Goal: Find specific page/section

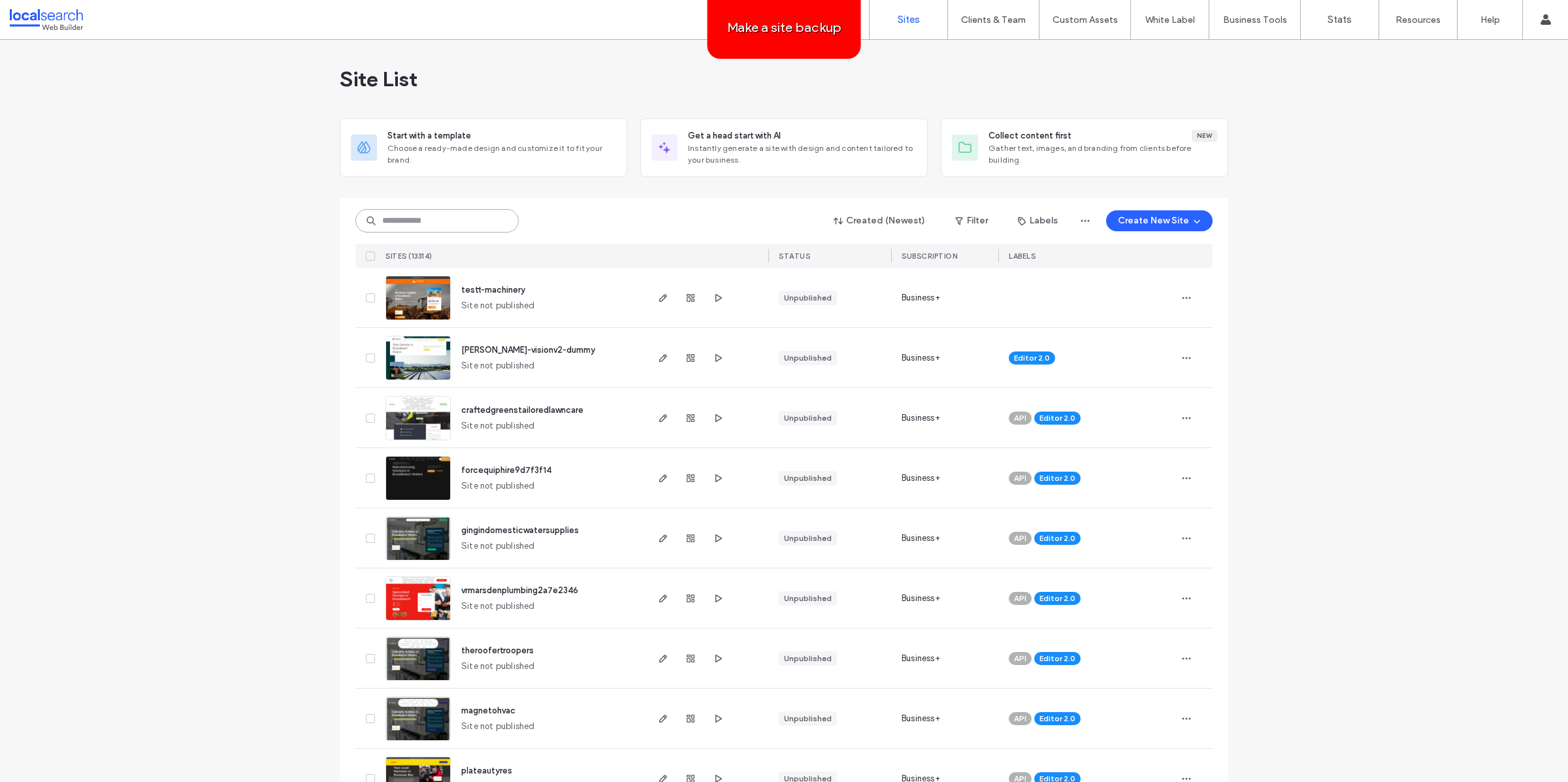
click at [480, 213] on input at bounding box center [437, 221] width 163 height 23
paste input "********"
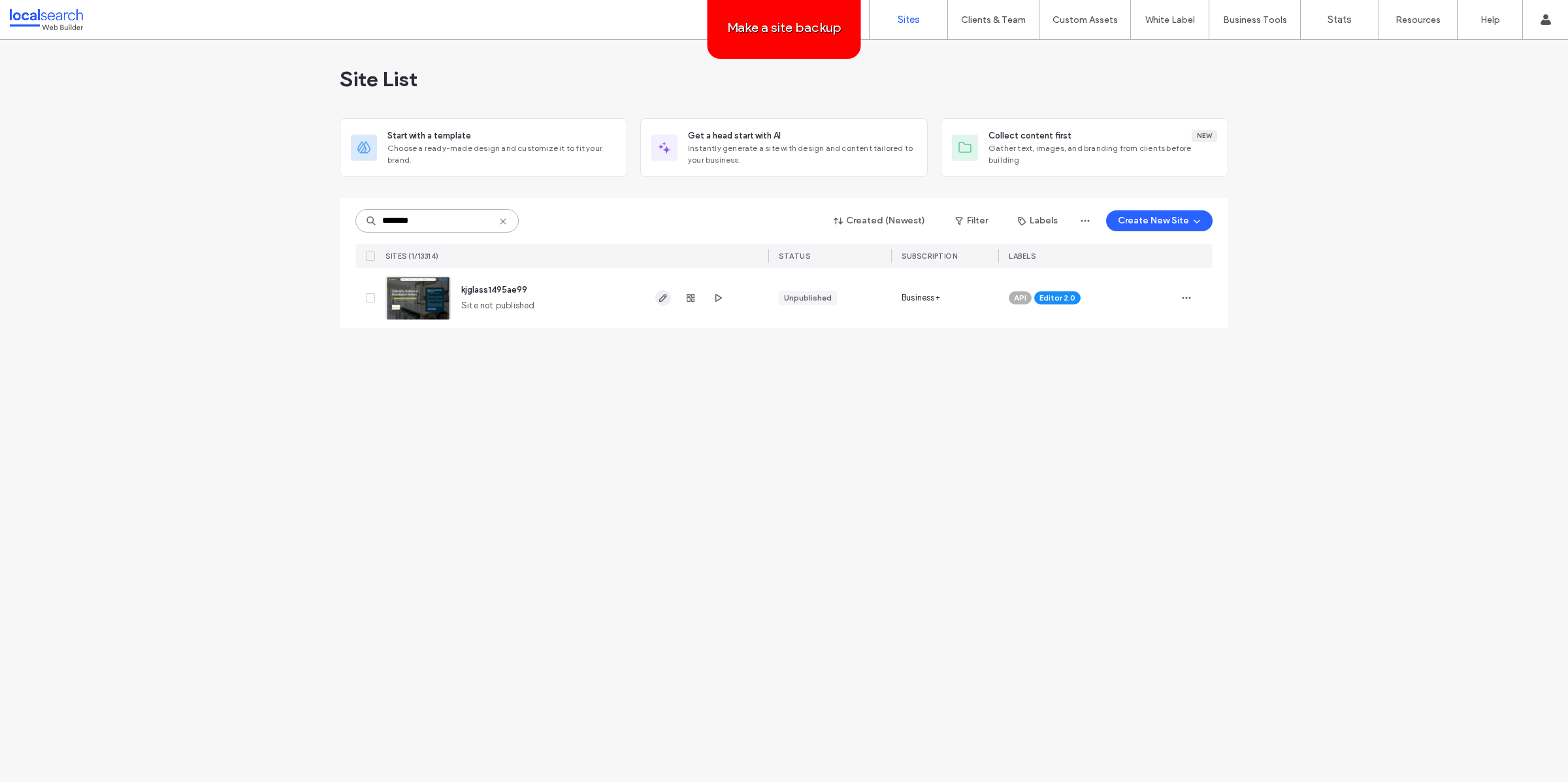
type input "********"
drag, startPoint x: 663, startPoint y: 299, endPoint x: 665, endPoint y: 305, distance: 6.3
click at [663, 299] on icon "button" at bounding box center [663, 297] width 10 height 10
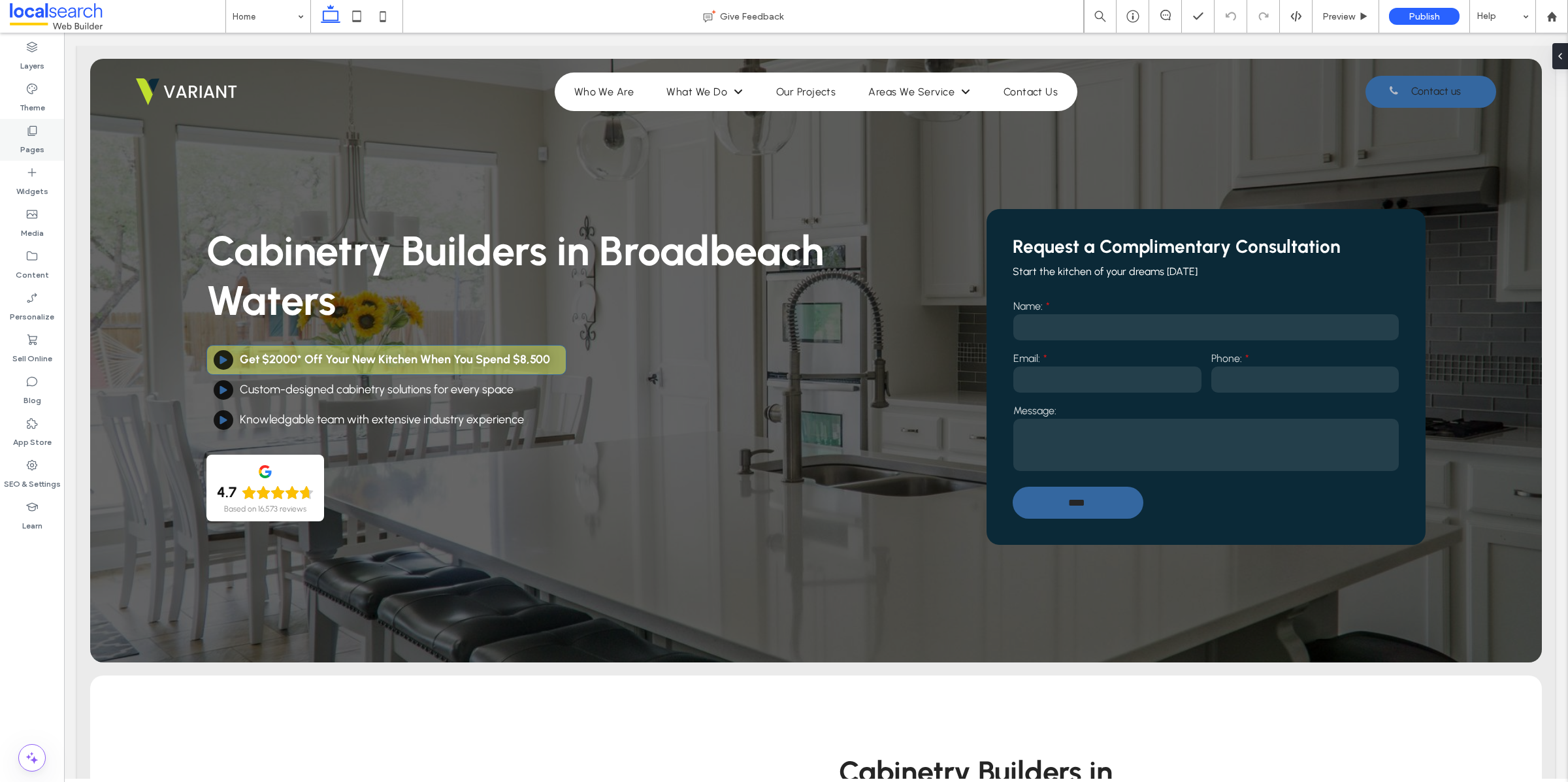
click at [32, 133] on icon at bounding box center [32, 130] width 13 height 13
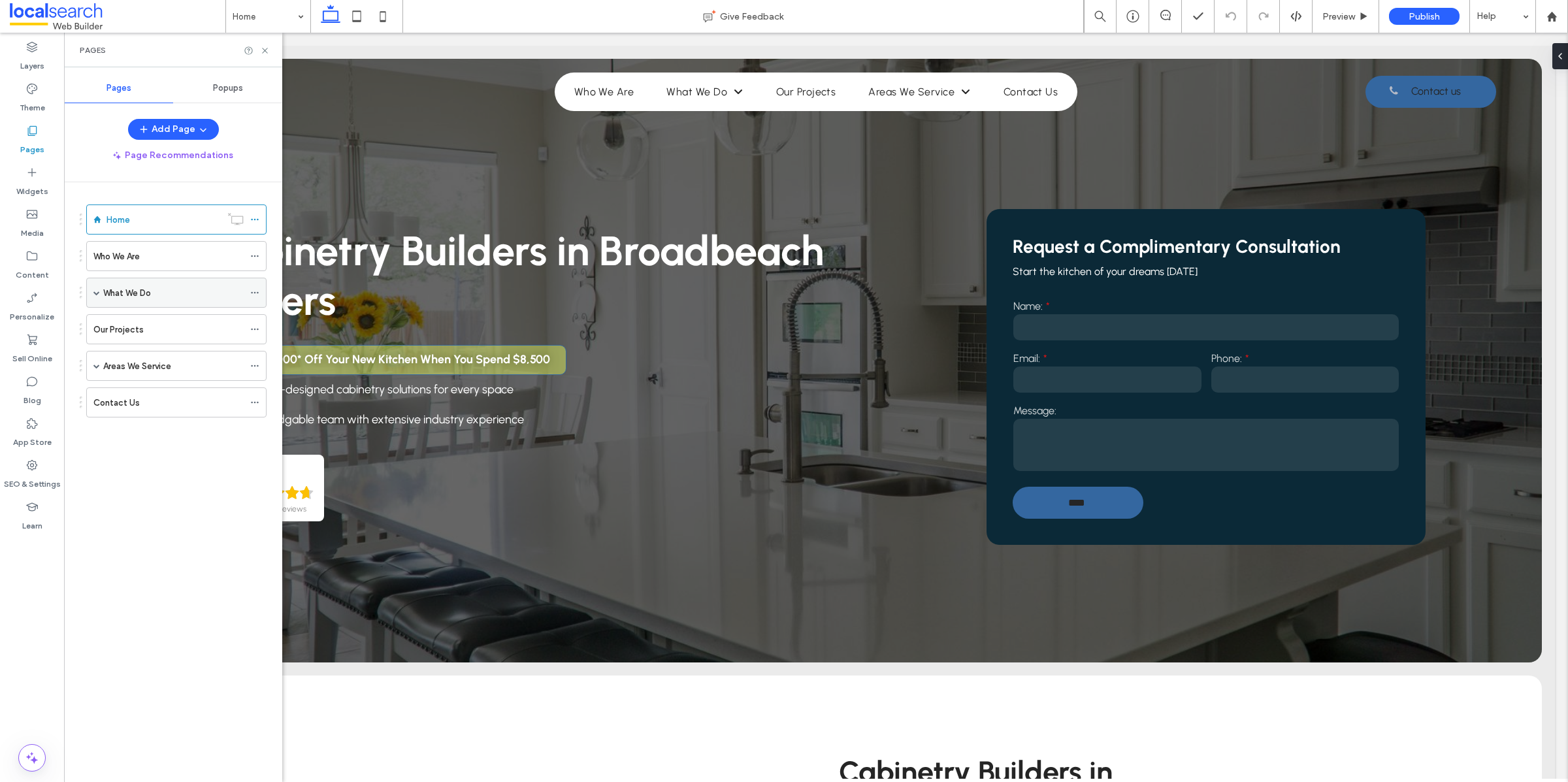
click at [101, 293] on div "What We Do" at bounding box center [176, 292] width 180 height 30
click at [98, 294] on span at bounding box center [96, 292] width 7 height 7
click at [122, 326] on span at bounding box center [120, 322] width 7 height 7
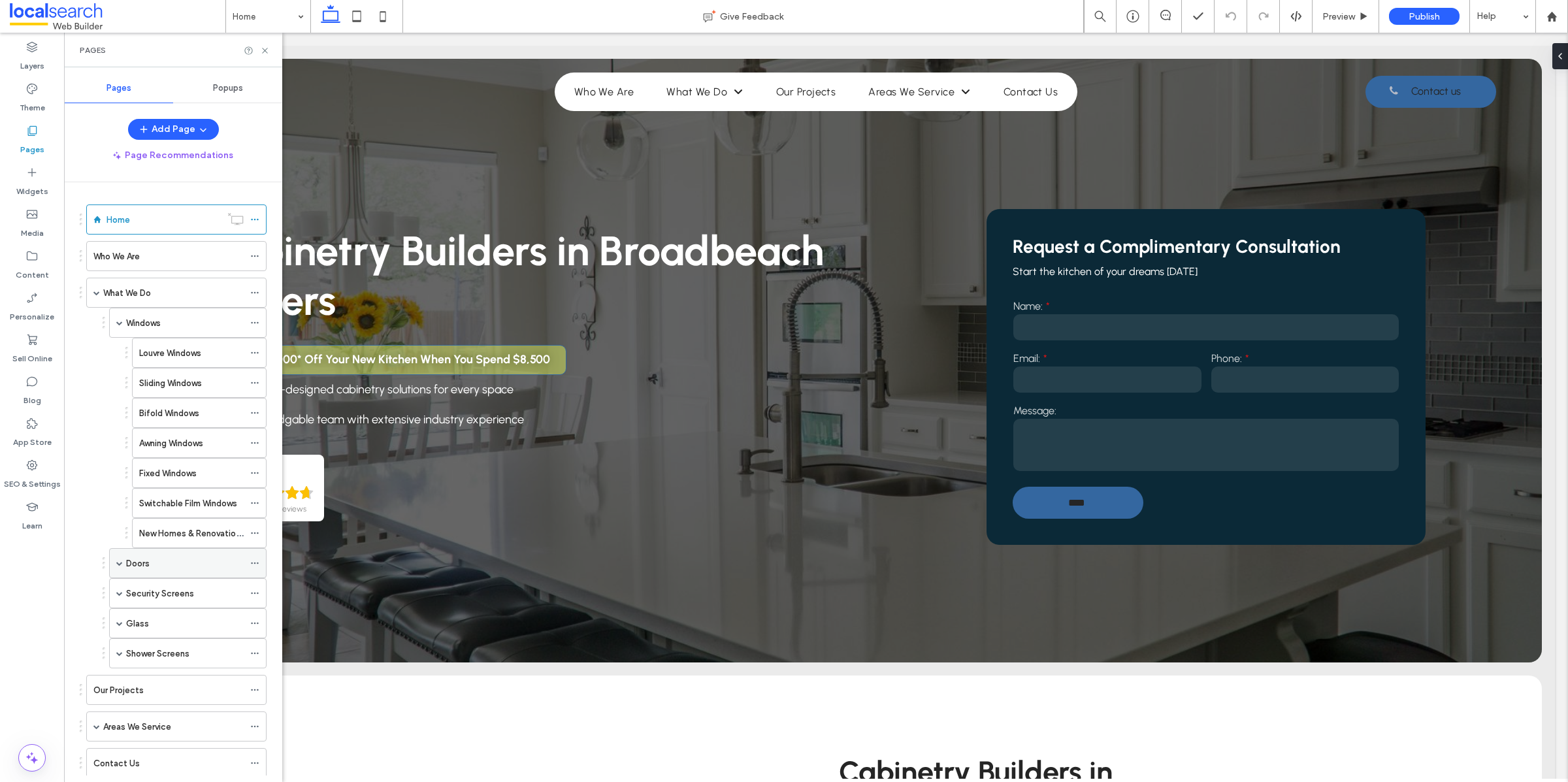
click at [120, 566] on span at bounding box center [120, 563] width 7 height 7
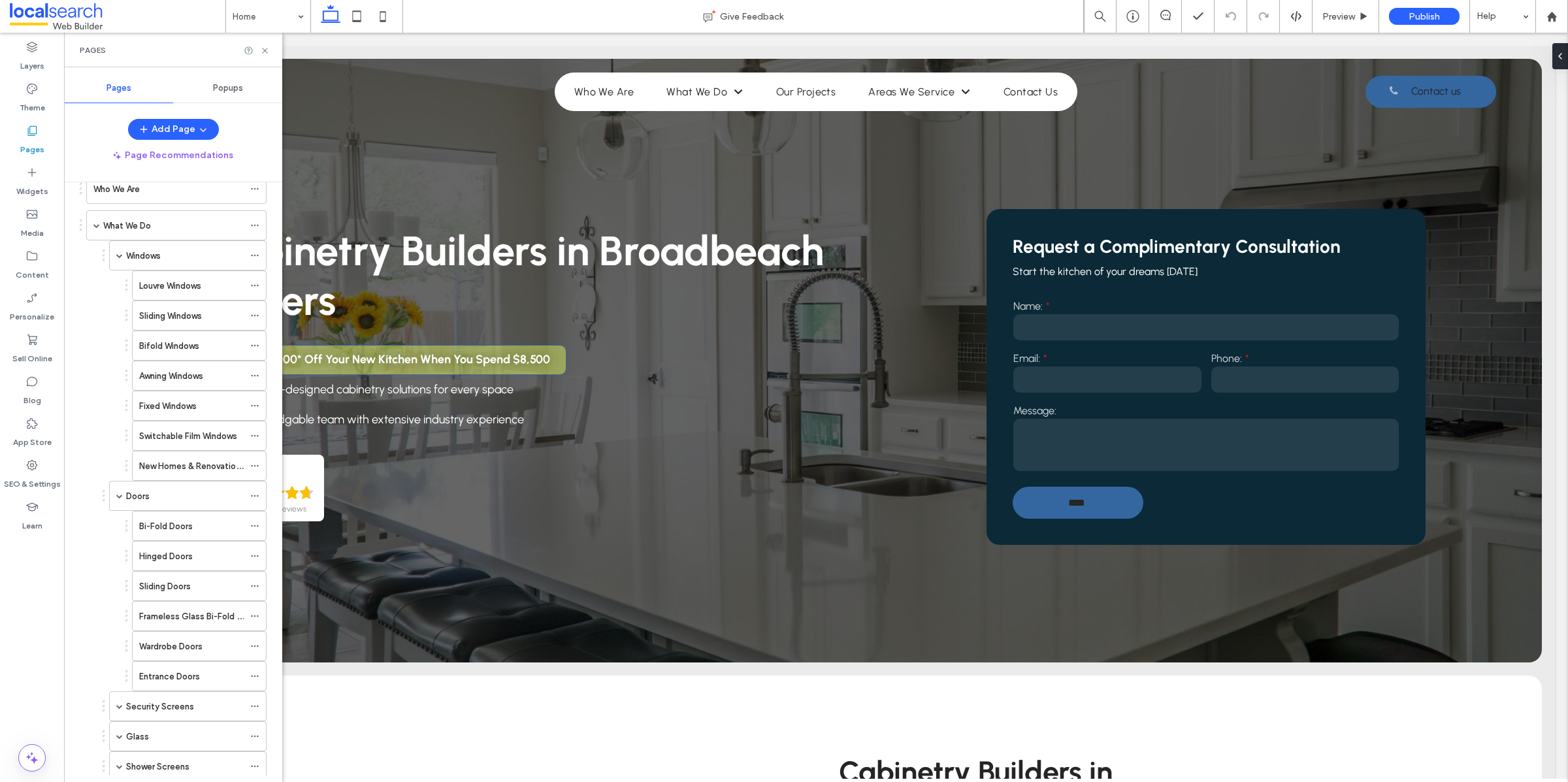
scroll to position [223, 0]
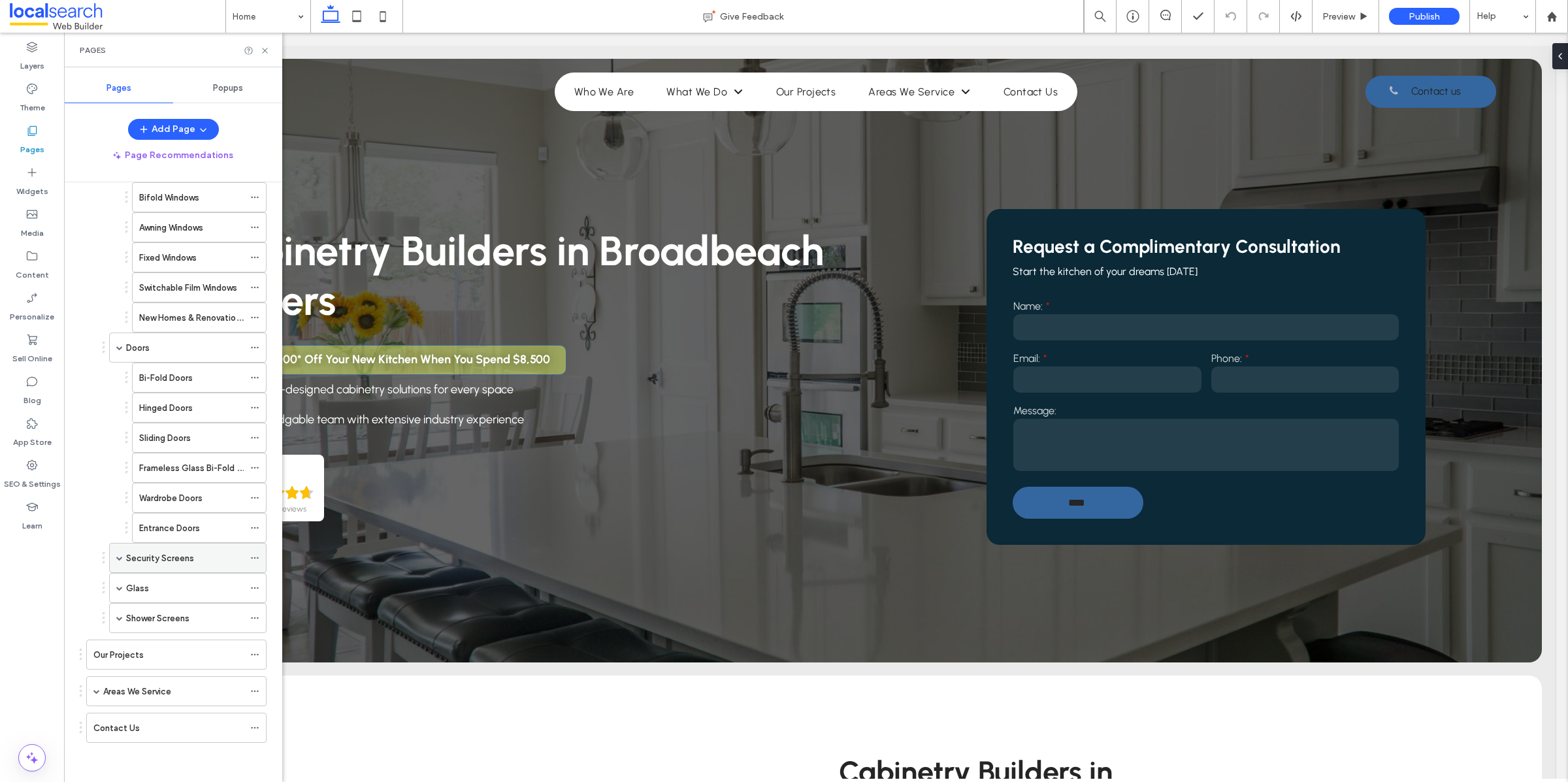
click at [121, 558] on span at bounding box center [120, 558] width 7 height 7
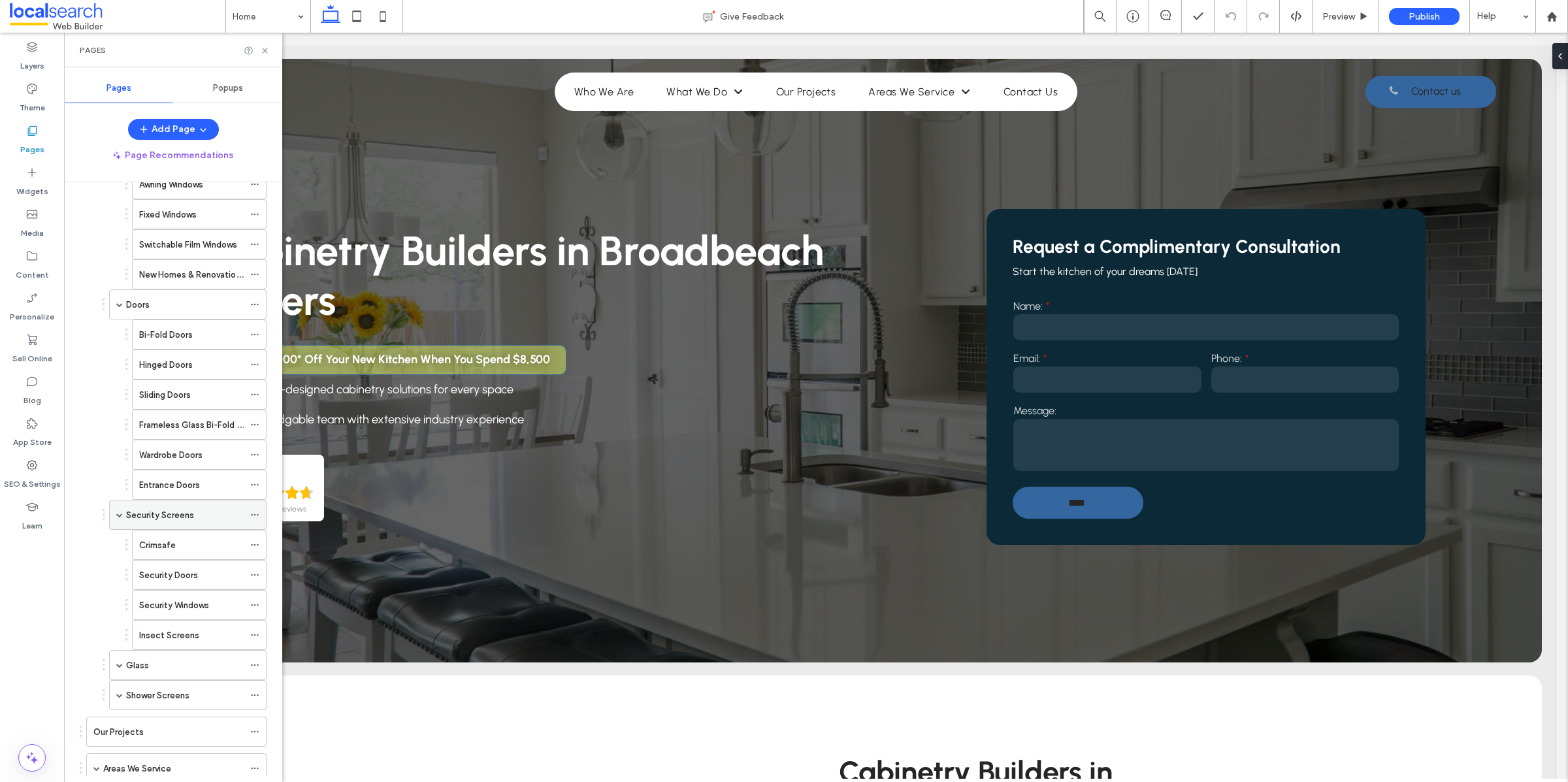
scroll to position [296, 0]
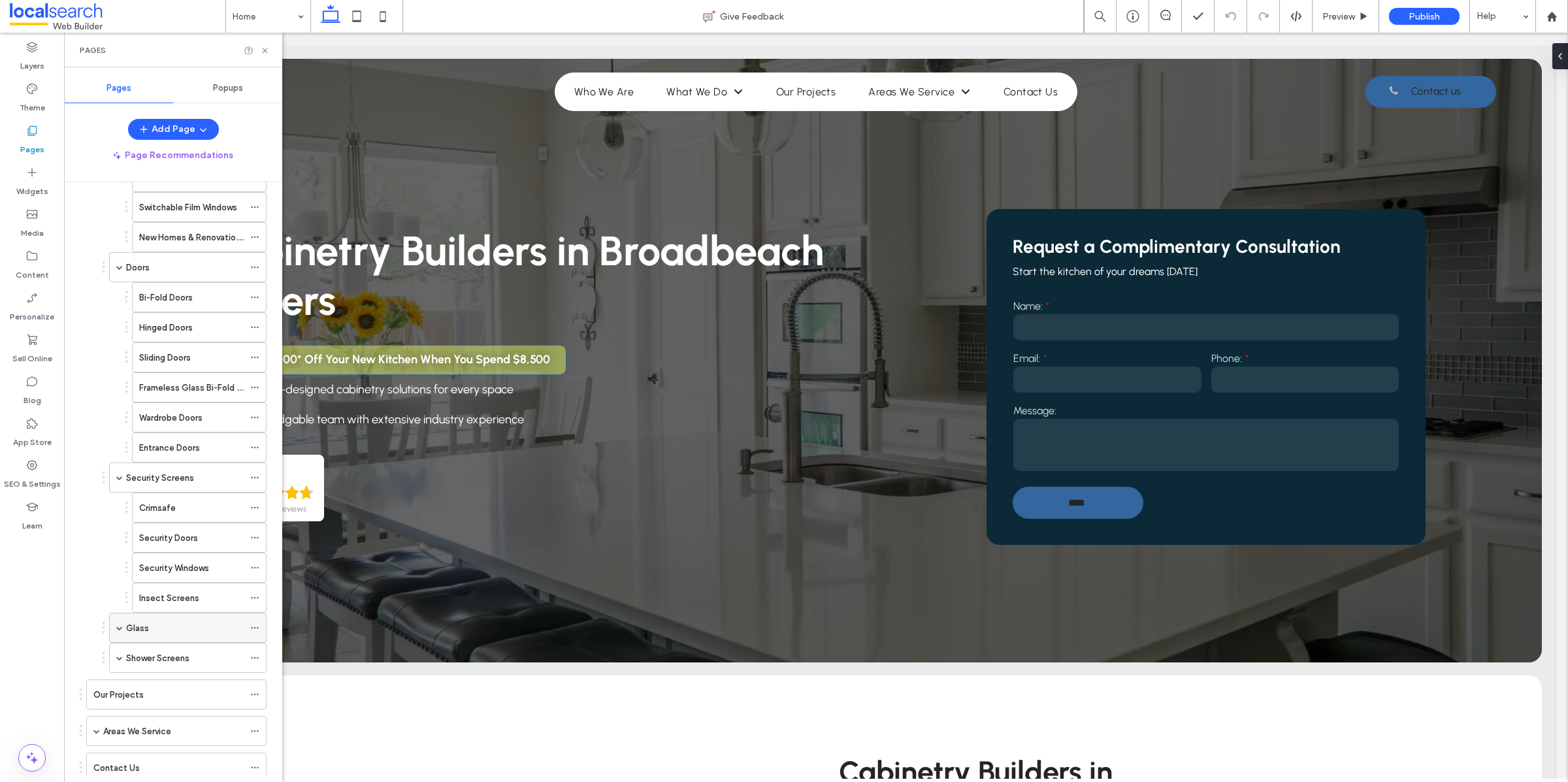
click at [120, 631] on span at bounding box center [120, 627] width 7 height 7
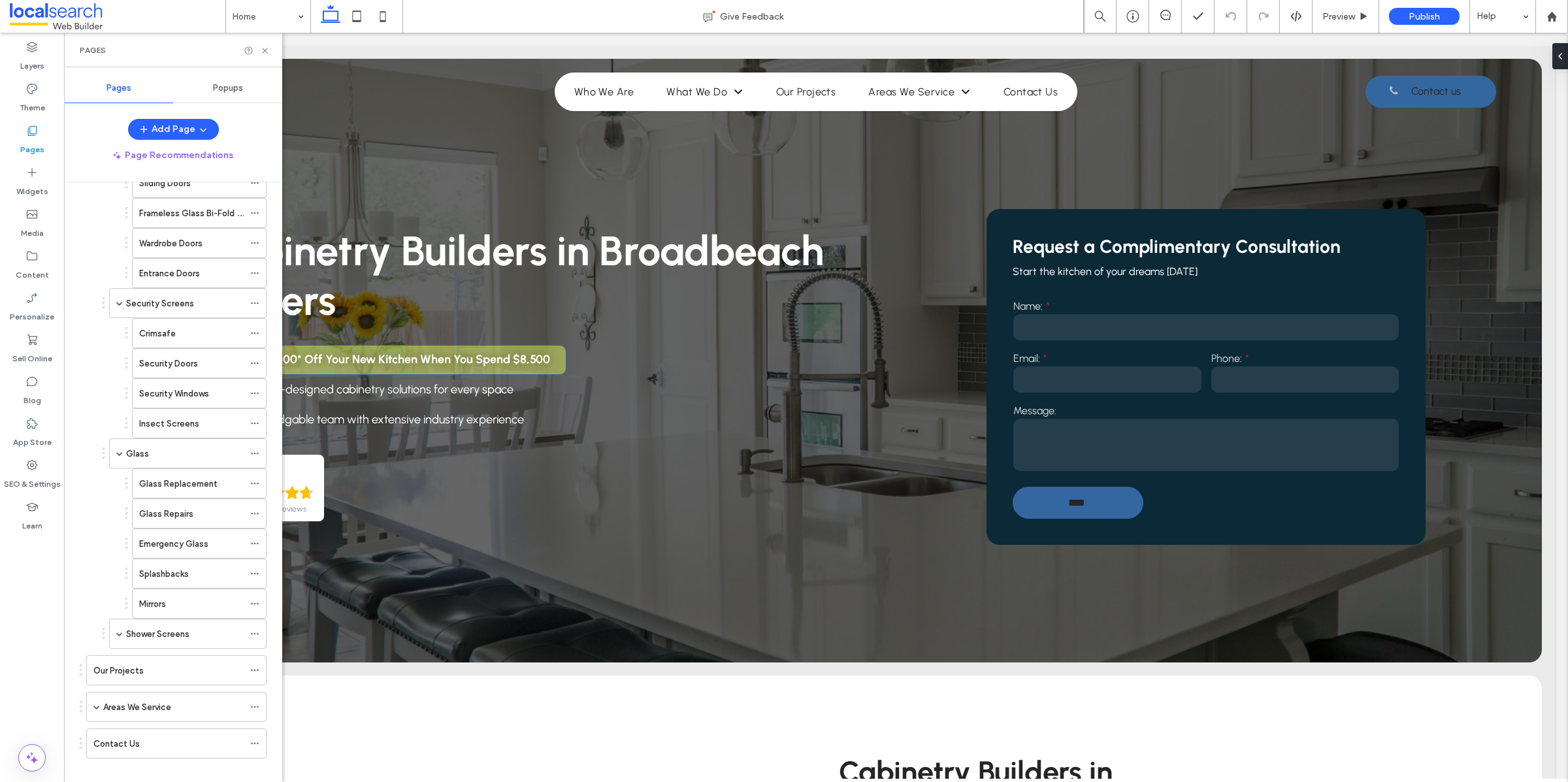
scroll to position [496, 0]
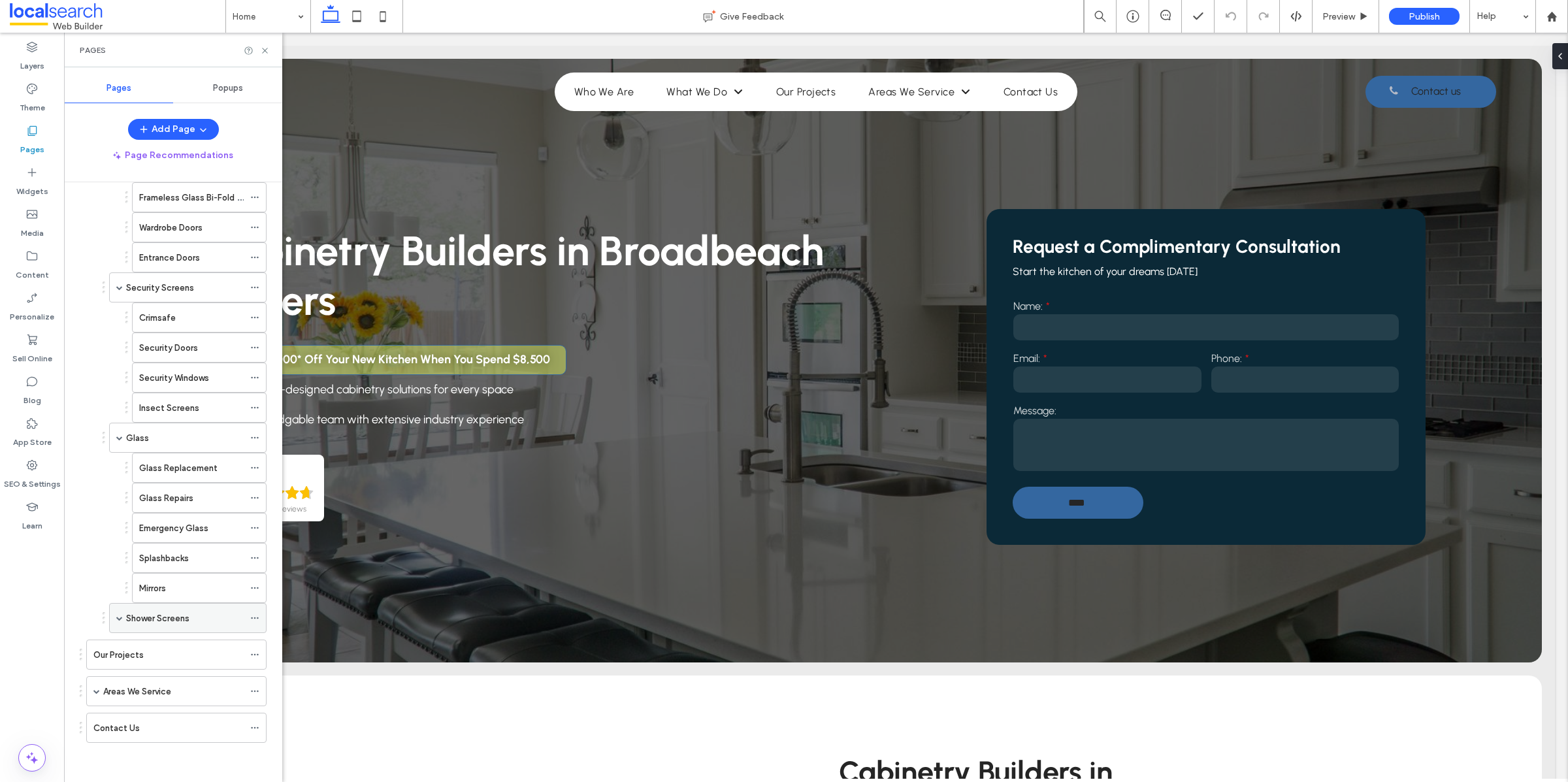
click at [120, 616] on span at bounding box center [120, 617] width 7 height 7
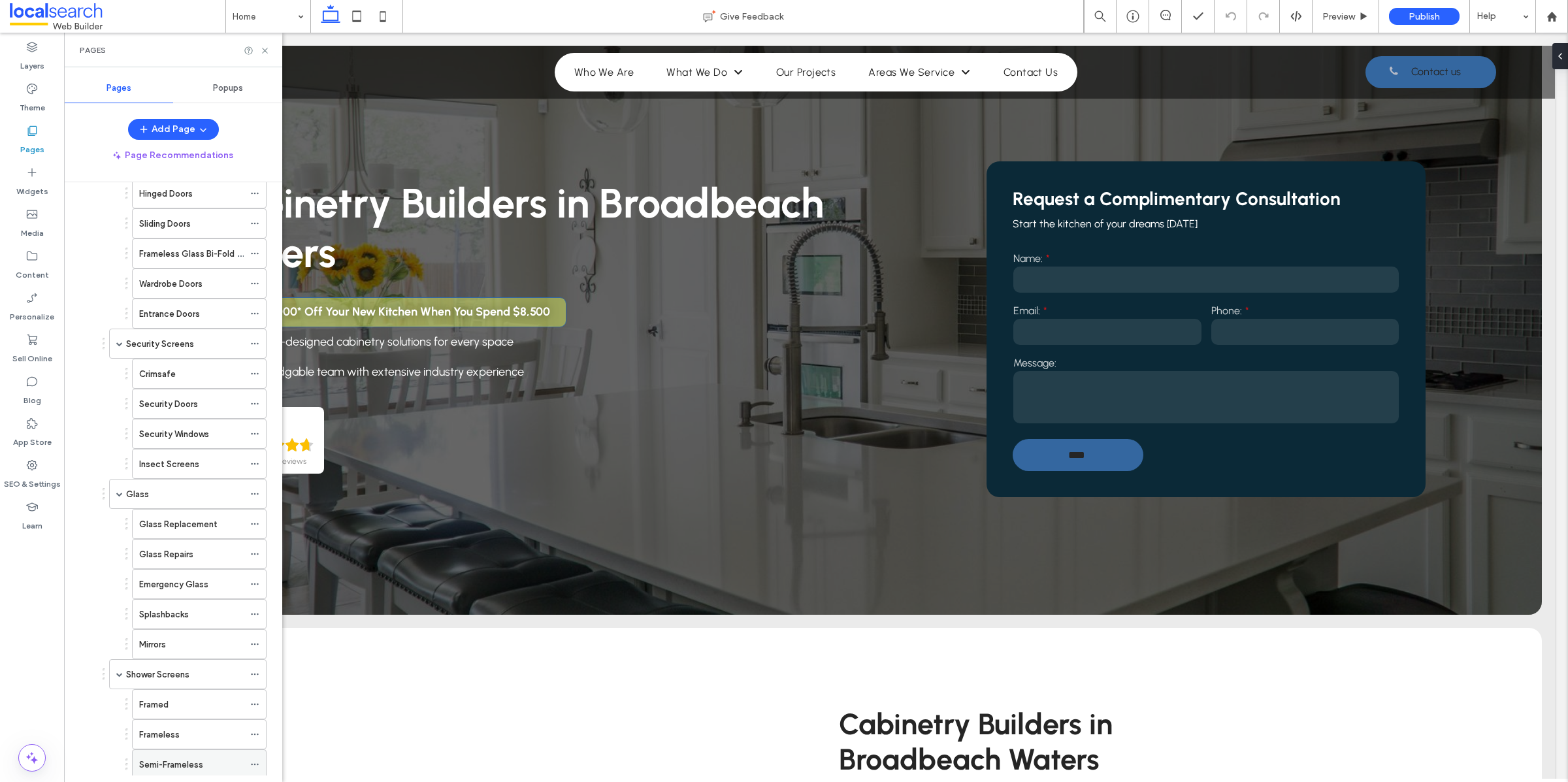
scroll to position [544, 0]
